Goal: Transaction & Acquisition: Purchase product/service

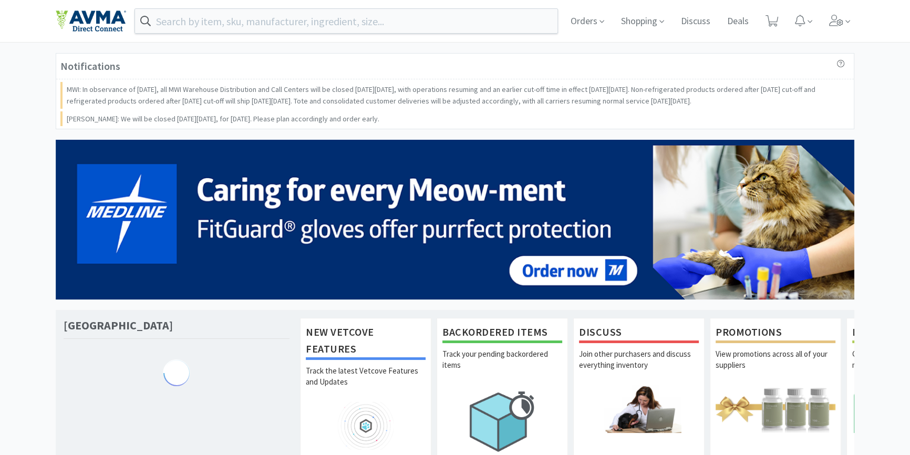
click at [303, 29] on input "text" at bounding box center [346, 21] width 422 height 24
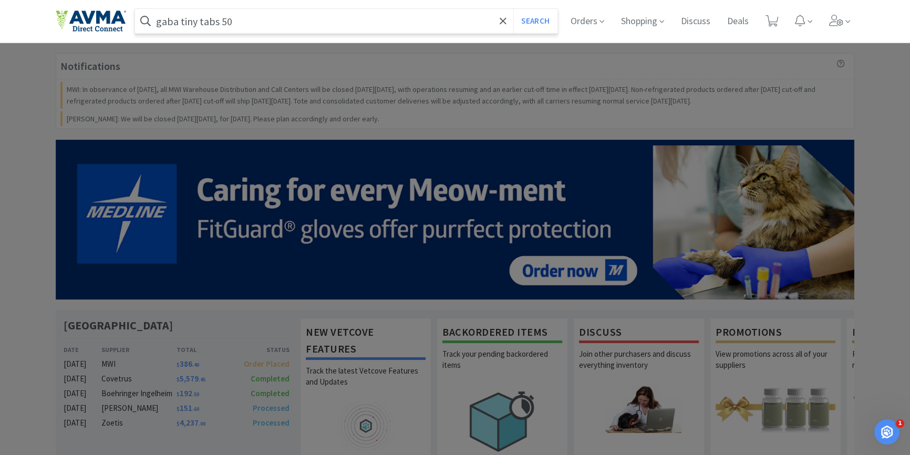
click at [513, 9] on button "Search" at bounding box center [535, 21] width 44 height 24
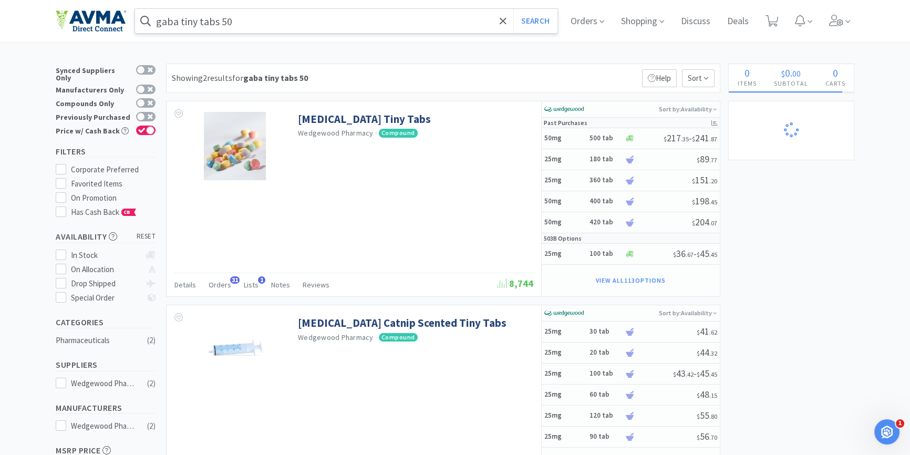
click at [243, 31] on input "gaba tiny tabs 50" at bounding box center [346, 21] width 422 height 24
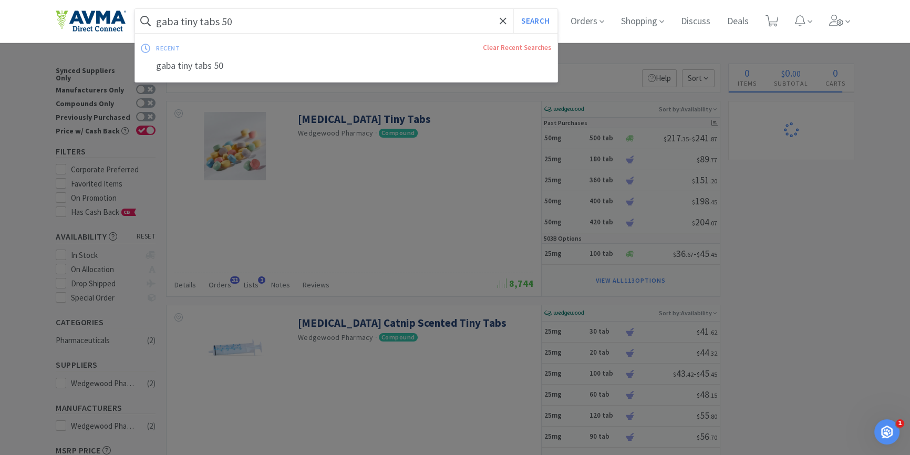
click at [221, 26] on input "gaba tiny tabs 50" at bounding box center [346, 21] width 422 height 24
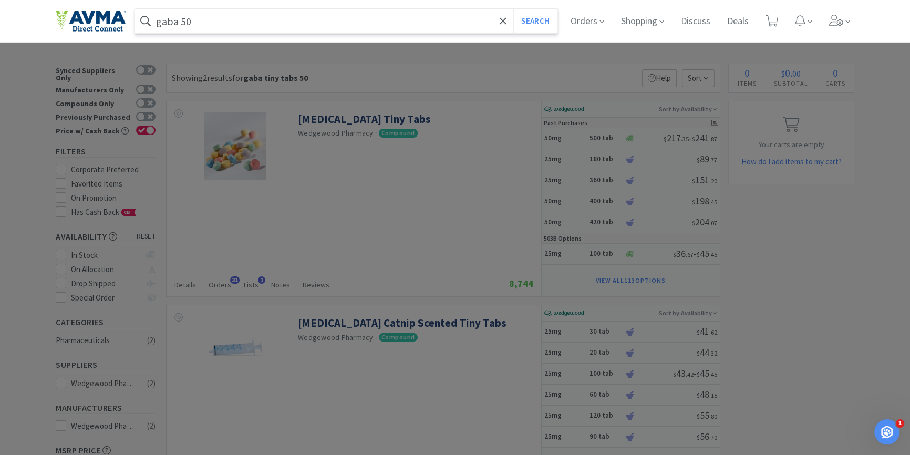
type input "gaba 50"
click at [513, 9] on button "Search" at bounding box center [535, 21] width 44 height 24
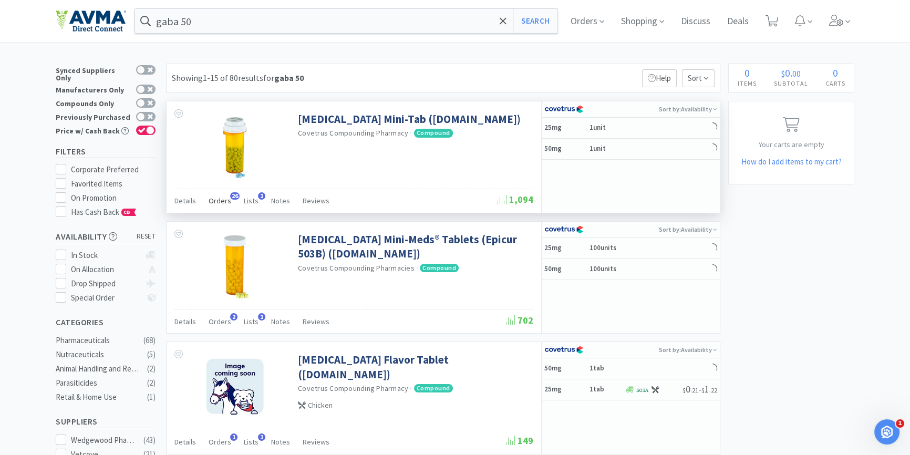
click at [215, 203] on span "Orders" at bounding box center [220, 200] width 23 height 9
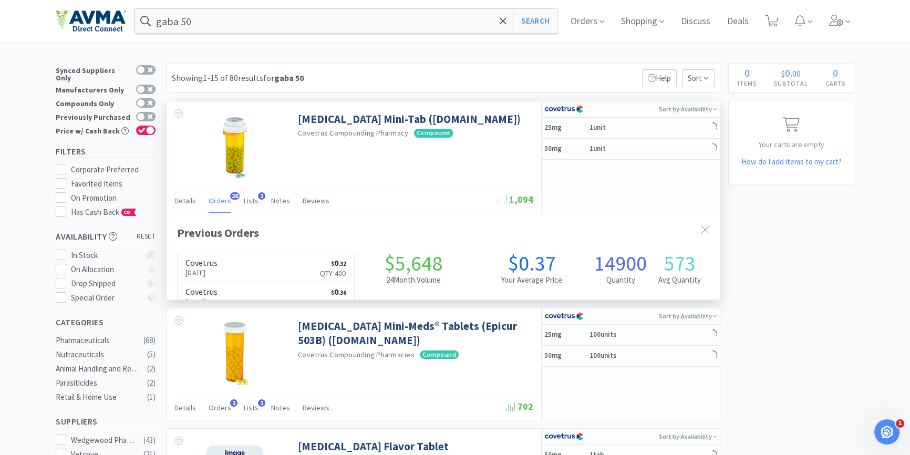
scroll to position [281, 553]
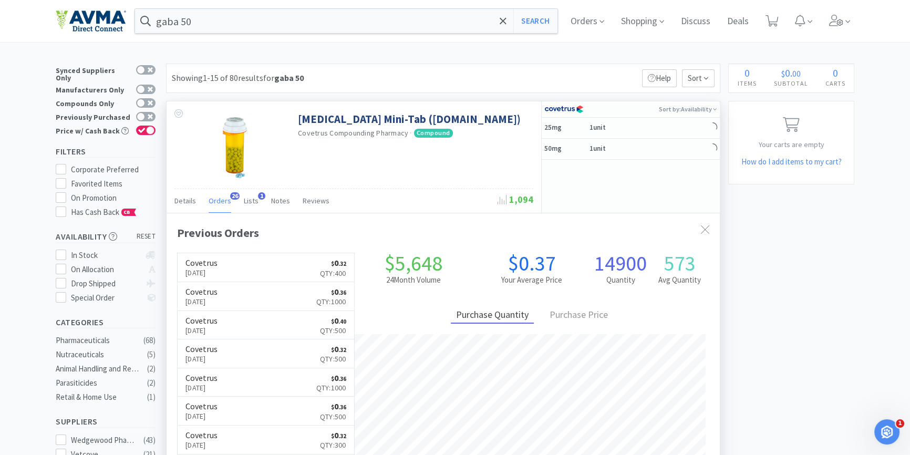
click at [215, 203] on span "Orders" at bounding box center [220, 200] width 23 height 9
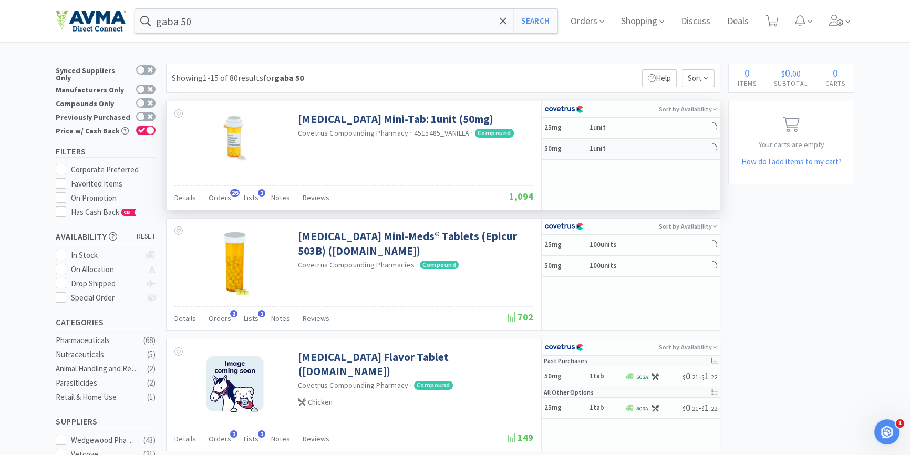
click at [633, 152] on div "50mg 1unit" at bounding box center [631, 149] width 178 height 21
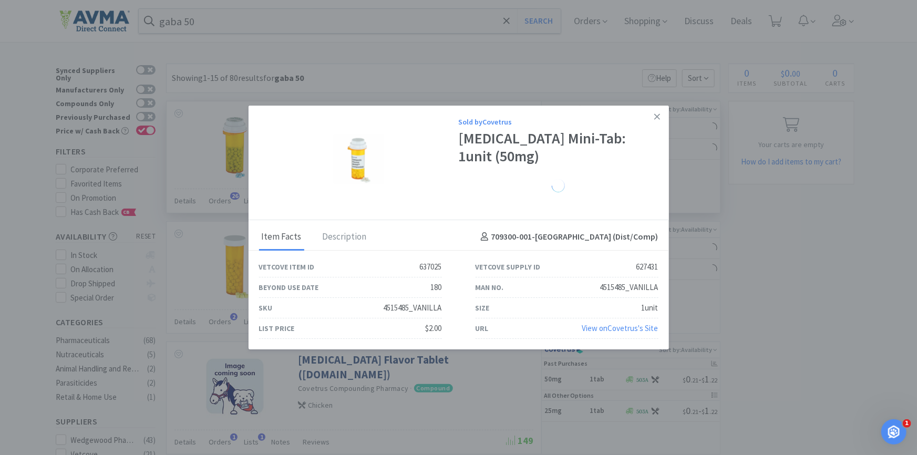
select select "4515485_VANILLA"
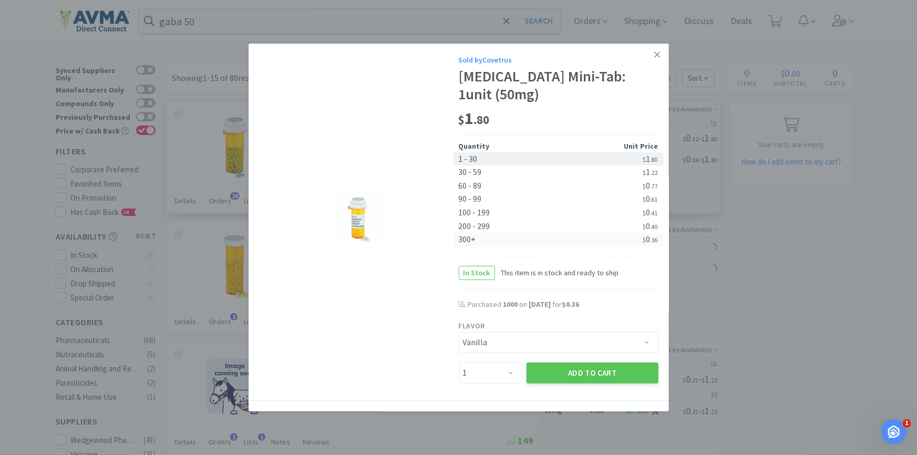
click at [476, 236] on div "300+" at bounding box center [509, 240] width 100 height 14
select select "300"
click at [497, 369] on select "Enter Quantity 1 2 3 4 5 6 7 8 9 10 11 12 13 14 15 16 17 18 19 20 300 Enter Qua…" at bounding box center [491, 372] width 64 height 21
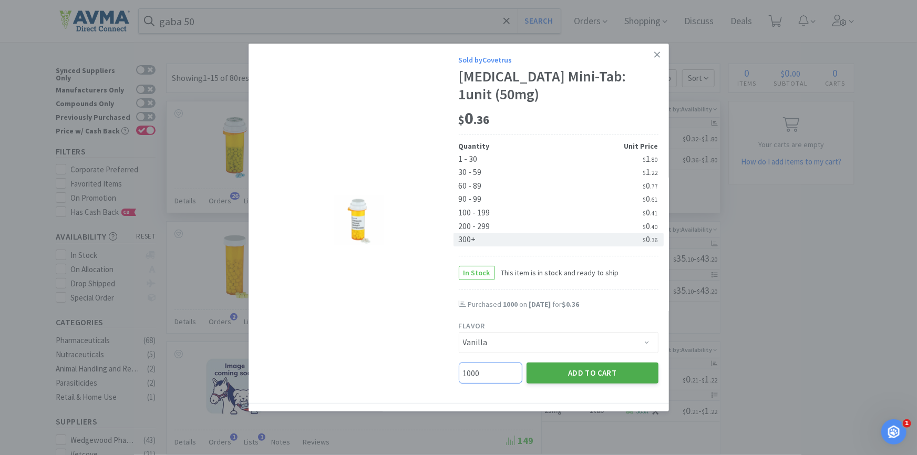
type input "1000"
click at [574, 370] on button "Add to Cart" at bounding box center [592, 372] width 132 height 21
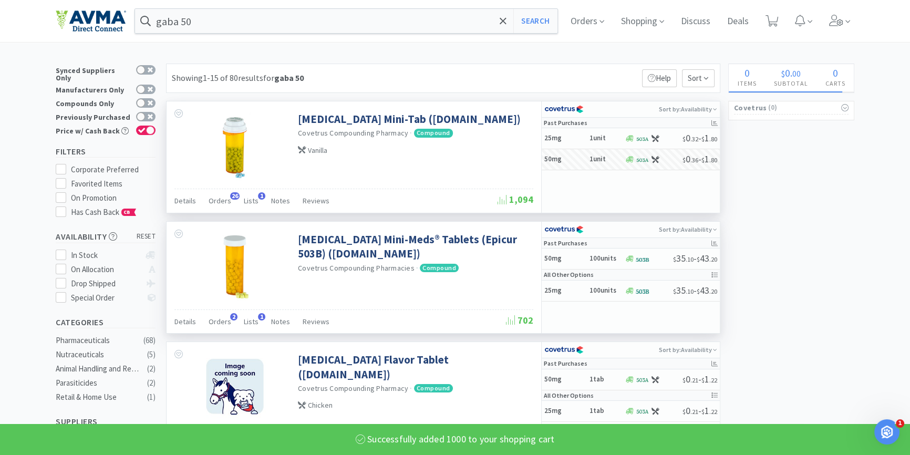
select select "1000"
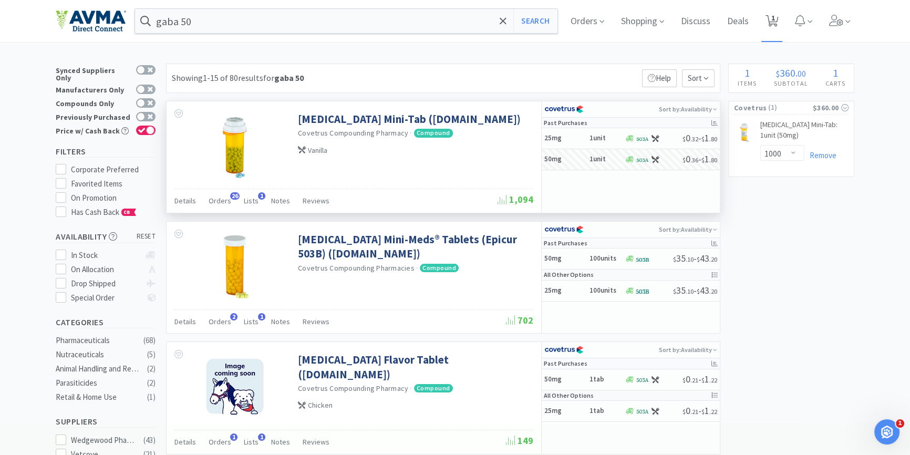
click at [778, 27] on span "1" at bounding box center [771, 21] width 13 height 15
select select "1000"
